Goal: Task Accomplishment & Management: Use online tool/utility

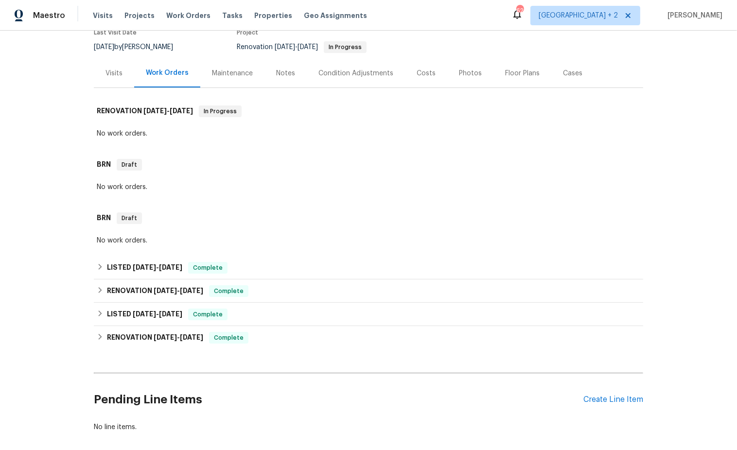
scroll to position [110, 0]
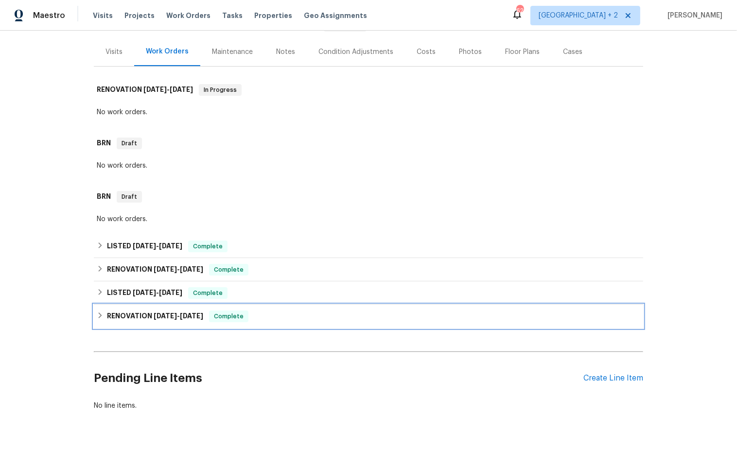
click at [103, 316] on icon at bounding box center [100, 315] width 7 height 7
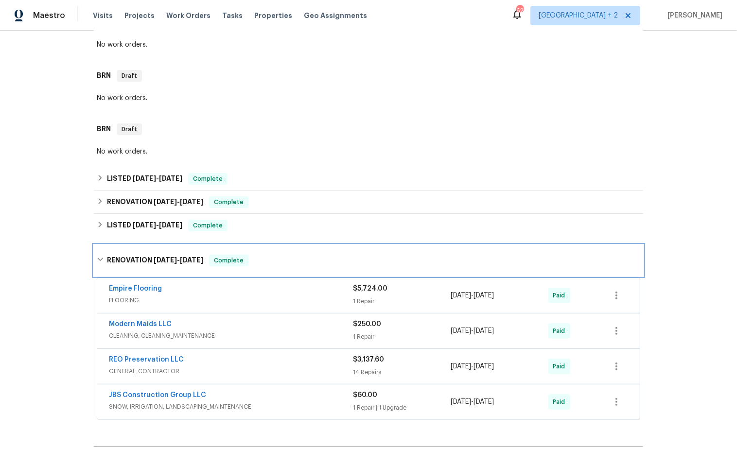
scroll to position [192, 0]
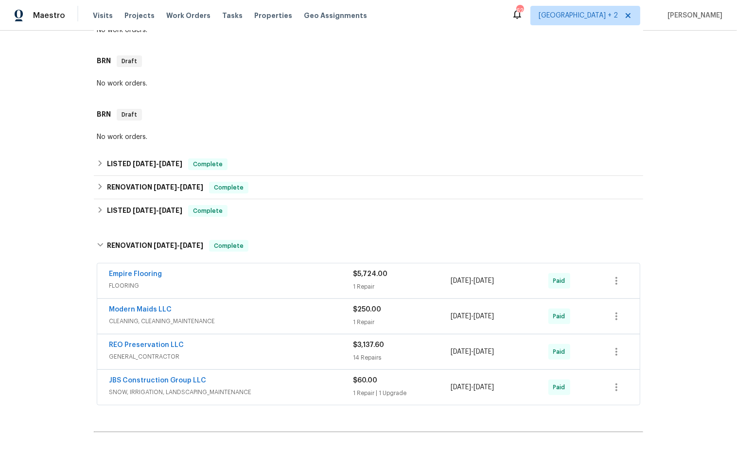
click at [257, 376] on div "JBS Construction Group LLC" at bounding box center [231, 382] width 244 height 12
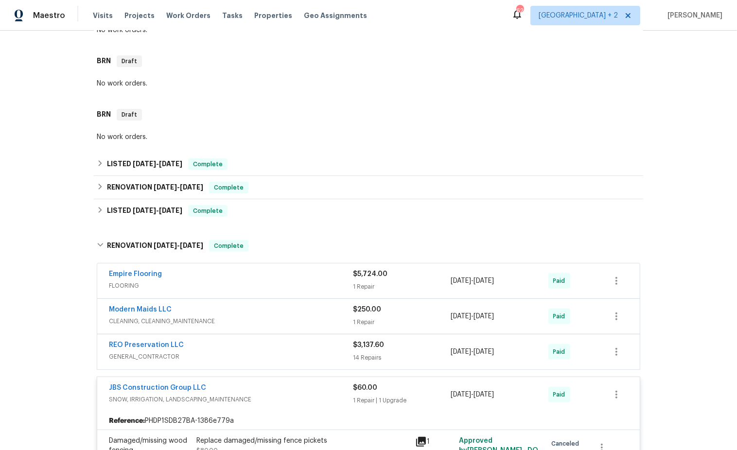
click at [253, 347] on div "REO Preservation LLC" at bounding box center [231, 346] width 244 height 12
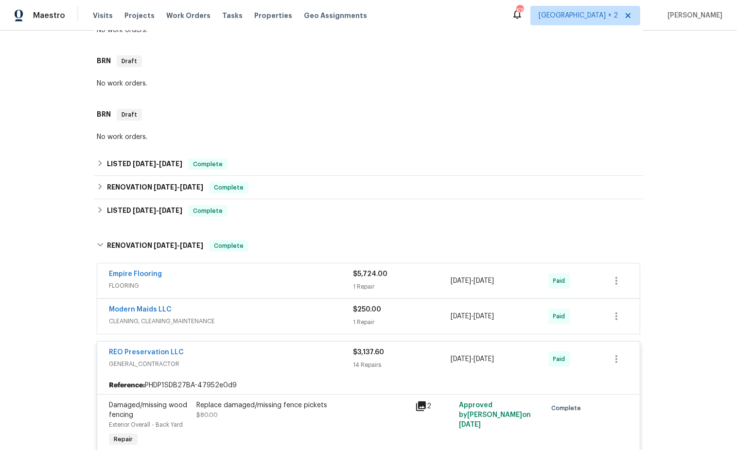
click at [243, 317] on span "CLEANING, CLEANING_MAINTENANCE" at bounding box center [231, 322] width 244 height 10
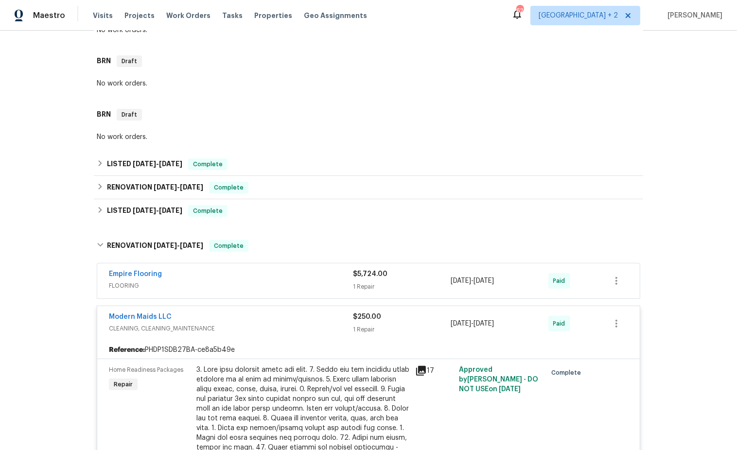
click at [231, 277] on div "Empire Flooring" at bounding box center [231, 275] width 244 height 12
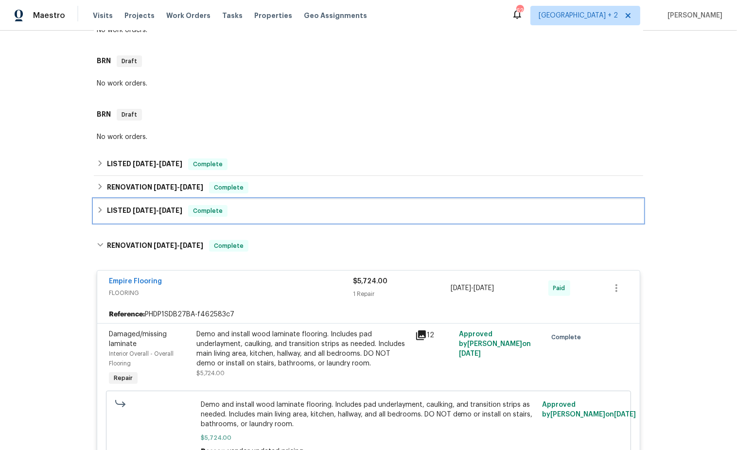
click at [98, 208] on icon at bounding box center [100, 210] width 7 height 7
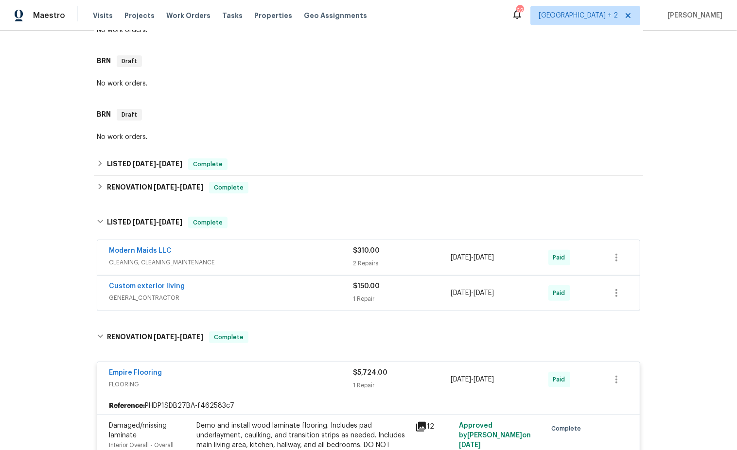
click at [247, 301] on span "GENERAL_CONTRACTOR" at bounding box center [231, 298] width 244 height 10
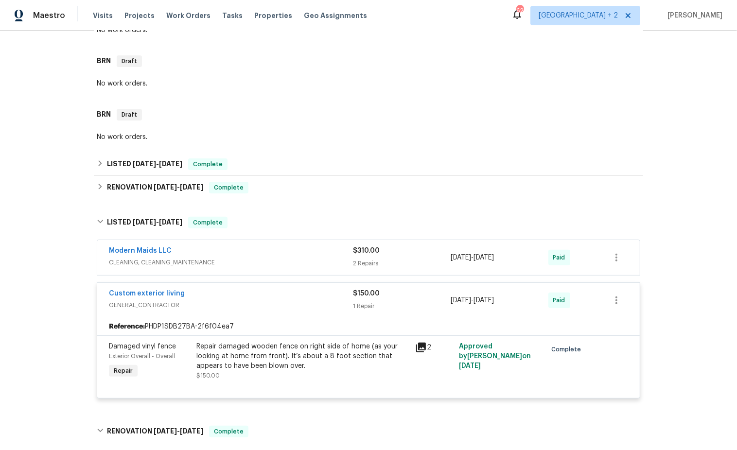
click at [264, 256] on div "Modern Maids LLC" at bounding box center [231, 252] width 244 height 12
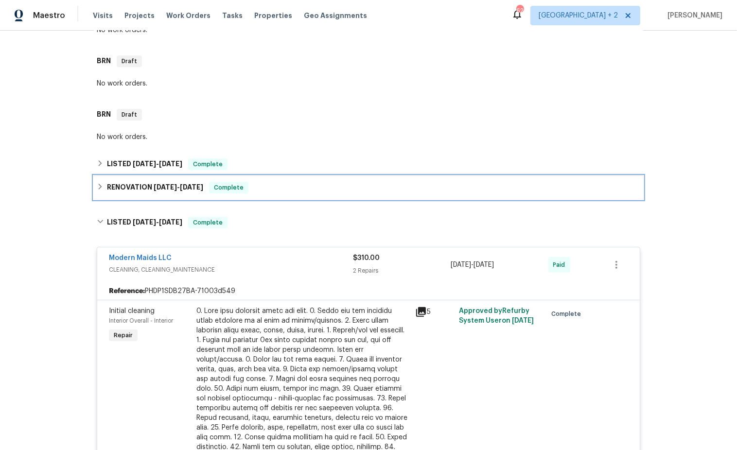
click at [101, 187] on icon at bounding box center [100, 187] width 3 height 6
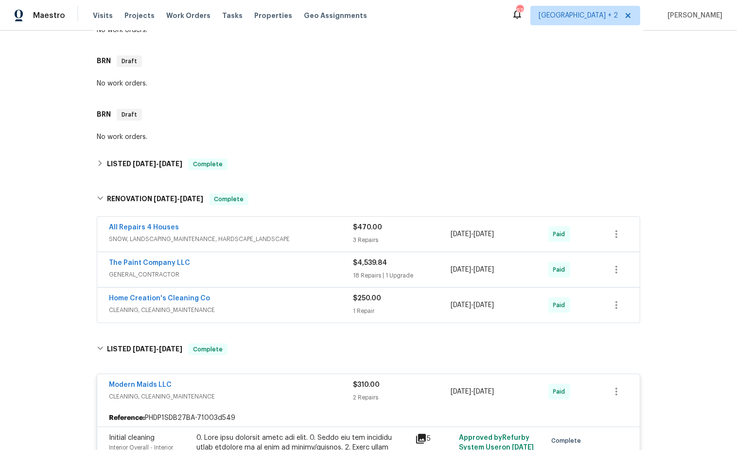
click at [268, 308] on span "CLEANING, CLEANING_MAINTENANCE" at bounding box center [231, 310] width 244 height 10
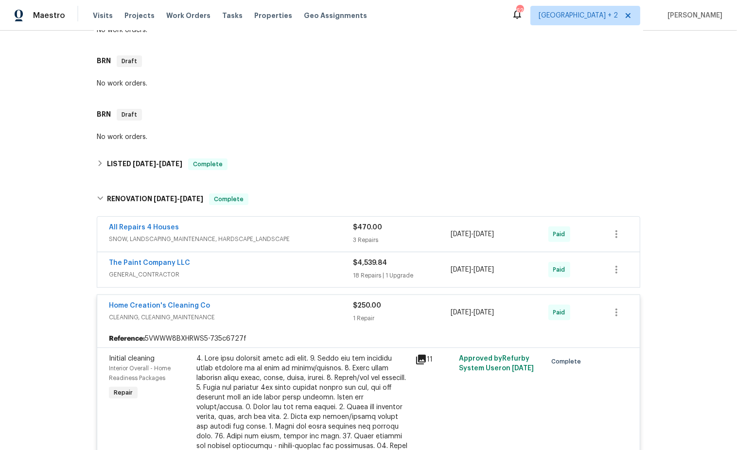
click at [272, 270] on span "GENERAL_CONTRACTOR" at bounding box center [231, 275] width 244 height 10
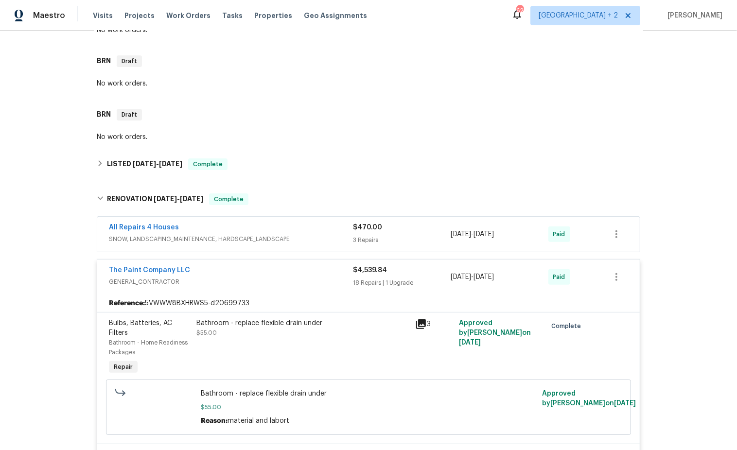
click at [275, 228] on div "All Repairs 4 Houses" at bounding box center [231, 229] width 244 height 12
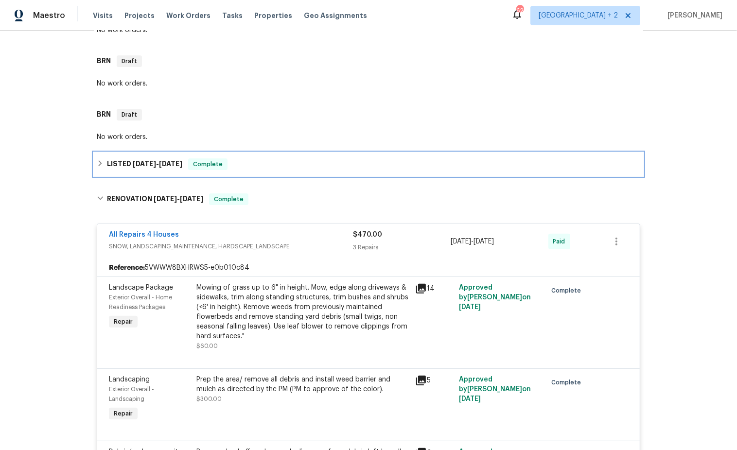
click at [102, 161] on icon at bounding box center [100, 163] width 7 height 7
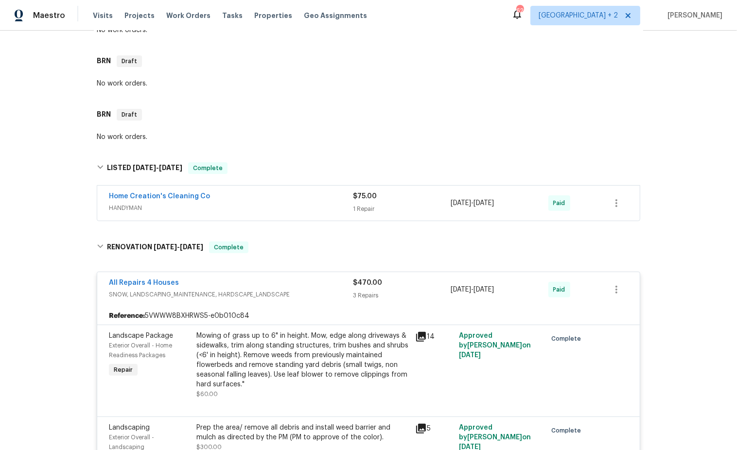
click at [258, 204] on span "HANDYMAN" at bounding box center [231, 208] width 244 height 10
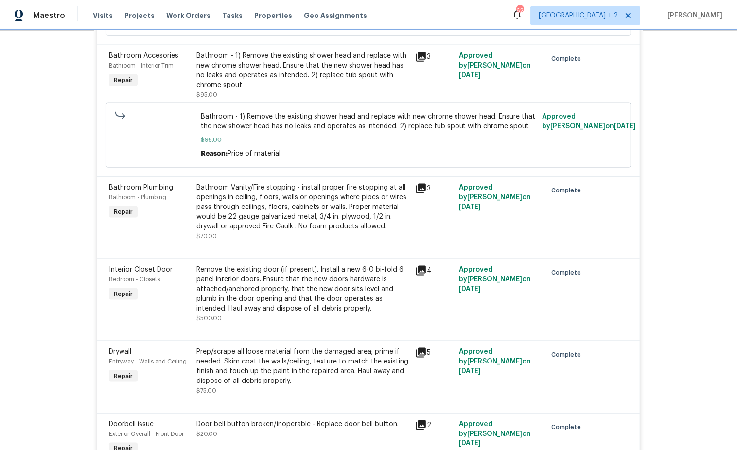
scroll to position [1065, 0]
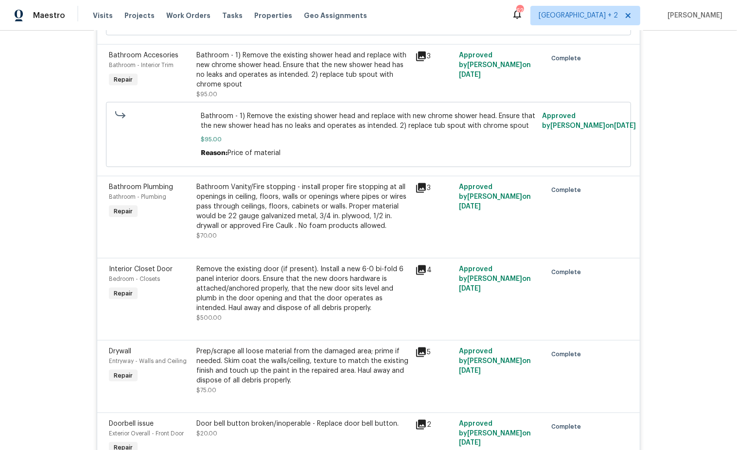
click at [426, 264] on div "4" at bounding box center [434, 270] width 38 height 12
click at [424, 265] on icon at bounding box center [421, 270] width 10 height 10
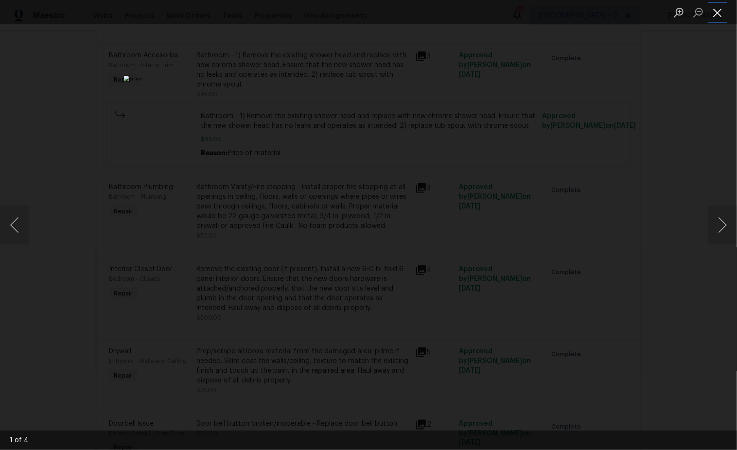
click at [717, 16] on button "Close lightbox" at bounding box center [717, 12] width 19 height 17
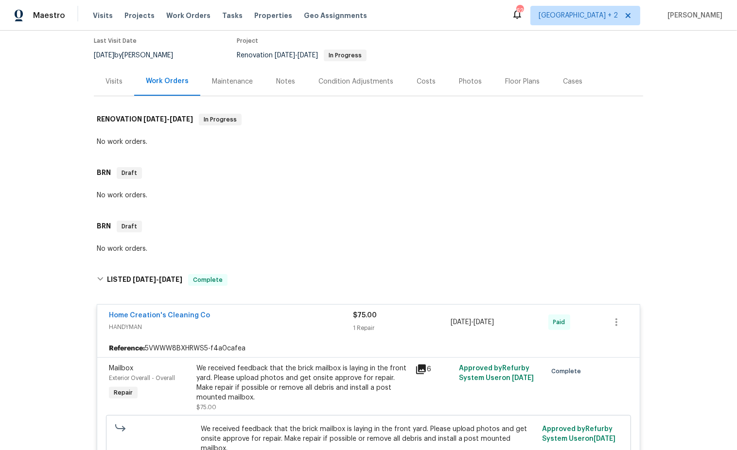
scroll to position [76, 0]
